Goal: Task Accomplishment & Management: Complete application form

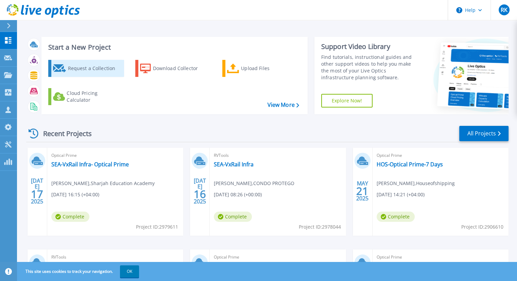
click at [98, 65] on div "Request a Collection" at bounding box center [95, 69] width 54 height 14
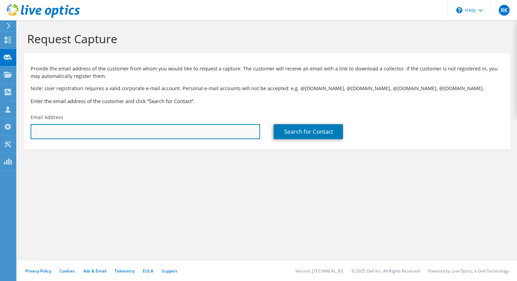
click at [140, 132] on input "text" at bounding box center [145, 131] width 229 height 15
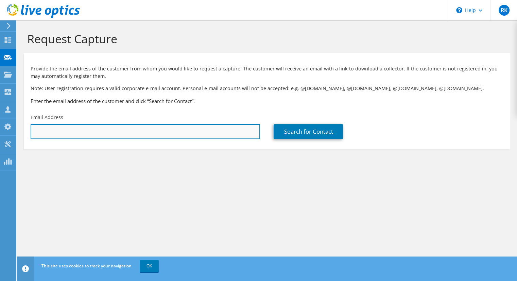
paste input "Zunnun Mohammed Shahid Khan <zkhan@wasl.ae>"
drag, startPoint x: 116, startPoint y: 132, endPoint x: 0, endPoint y: 131, distance: 116.3
click at [0, 131] on div "RK Channel Partner Rohit Kumar rohit@condoprotego.com CONDO PROTEGO My Profile …" at bounding box center [258, 140] width 517 height 281
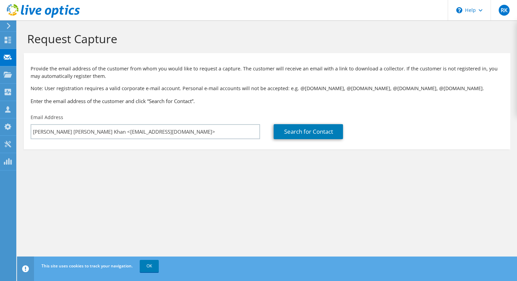
click at [80, 165] on section "Request Capture Provide the email address of the customer from whom you would l…" at bounding box center [267, 101] width 500 height 163
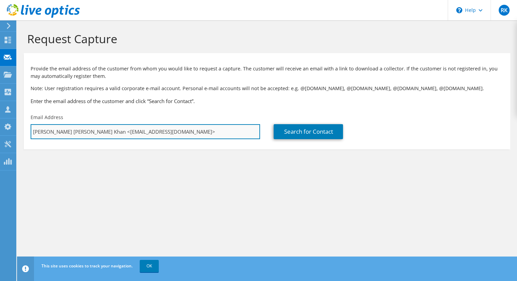
click at [116, 131] on input "Zunnun Mohammed Shahid Khan <zkhan@wasl.ae>" at bounding box center [145, 131] width 229 height 15
drag, startPoint x: 116, startPoint y: 131, endPoint x: 31, endPoint y: 135, distance: 85.8
click at [31, 135] on input "Zunnun Mohammed Shahid Khan <zkhan@wasl.ae>" at bounding box center [145, 131] width 229 height 15
click at [92, 132] on input "zkhan@wasl.ae>" at bounding box center [145, 131] width 229 height 15
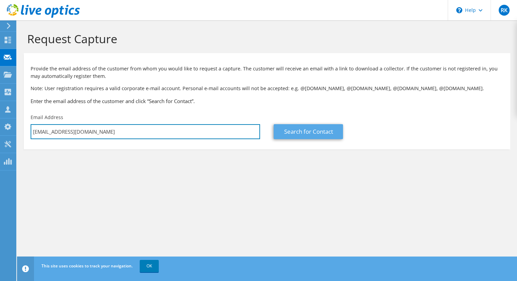
type input "zkhan@wasl.ae"
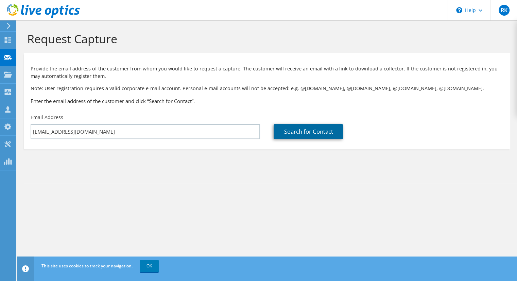
click at [294, 131] on link "Search for Contact" at bounding box center [308, 131] width 69 height 15
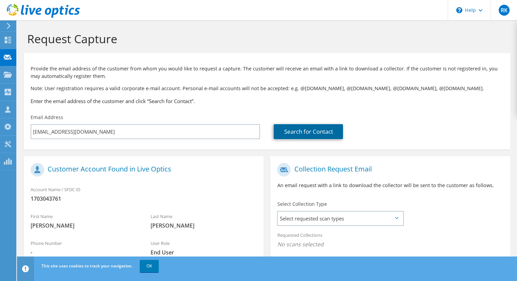
scroll to position [99, 0]
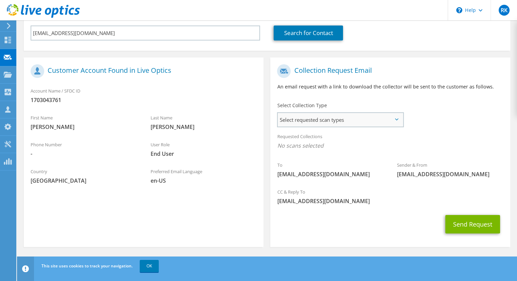
click at [315, 121] on span "Select requested scan types" at bounding box center [340, 120] width 125 height 14
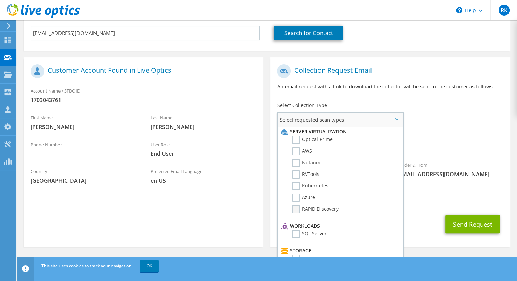
scroll to position [0, 0]
click at [295, 141] on label "Optical Prime" at bounding box center [312, 140] width 41 height 8
click at [0, 0] on input "Optical Prime" at bounding box center [0, 0] width 0 height 0
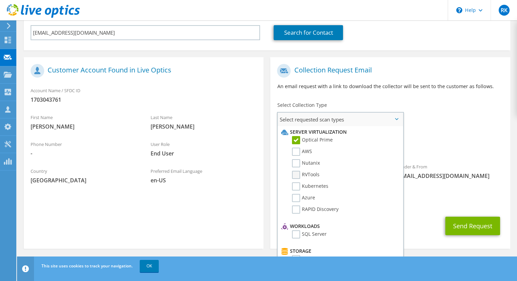
click at [297, 173] on label "RVTools" at bounding box center [306, 175] width 28 height 8
click at [0, 0] on input "RVTools" at bounding box center [0, 0] width 0 height 0
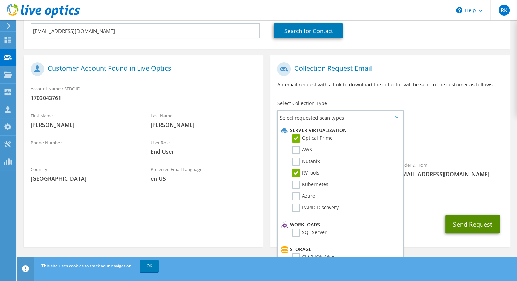
click at [459, 221] on button "Send Request" at bounding box center [472, 224] width 55 height 18
